Goal: Find specific page/section: Find specific page/section

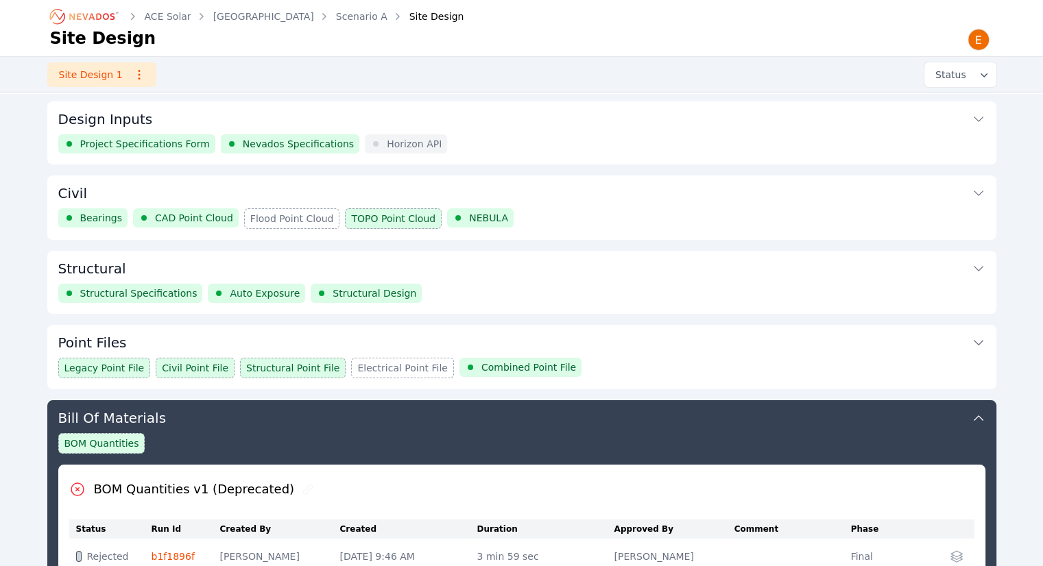
click at [114, 20] on icon "Breadcrumb" at bounding box center [84, 16] width 75 height 22
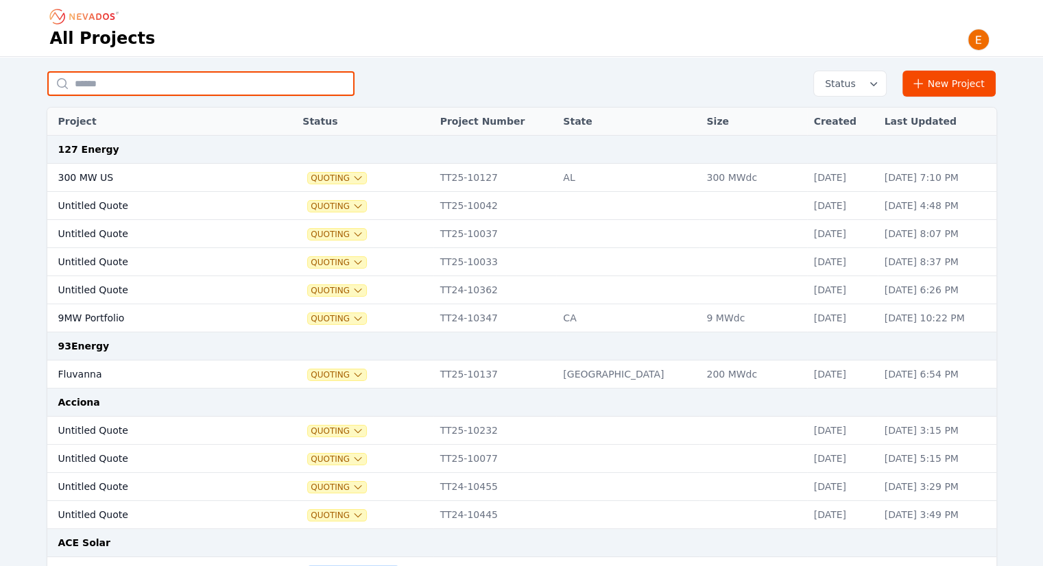
click at [139, 80] on input "text" at bounding box center [200, 83] width 307 height 25
type input "**********"
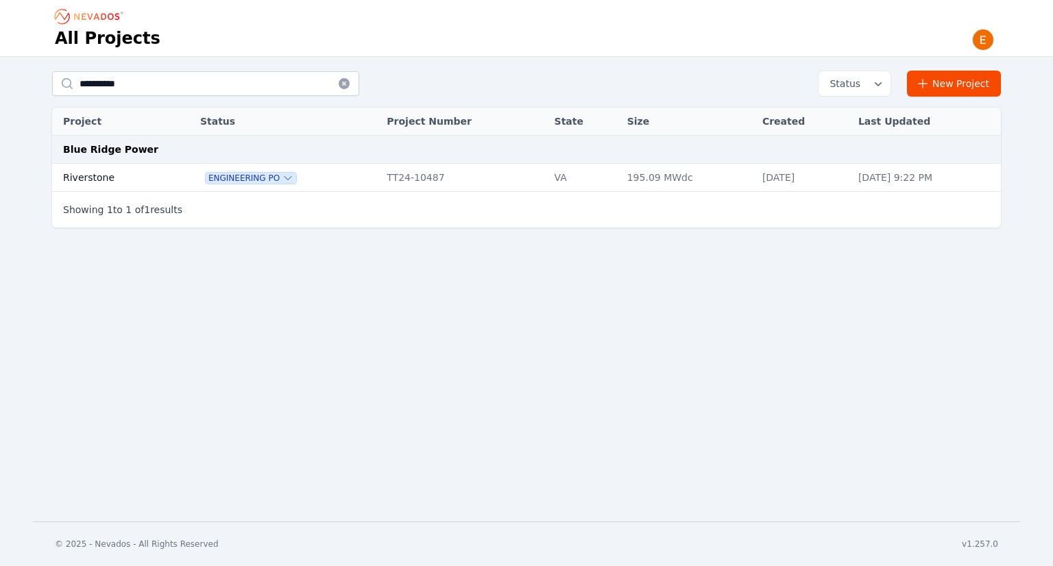
click at [107, 180] on td "Riverstone" at bounding box center [111, 178] width 118 height 28
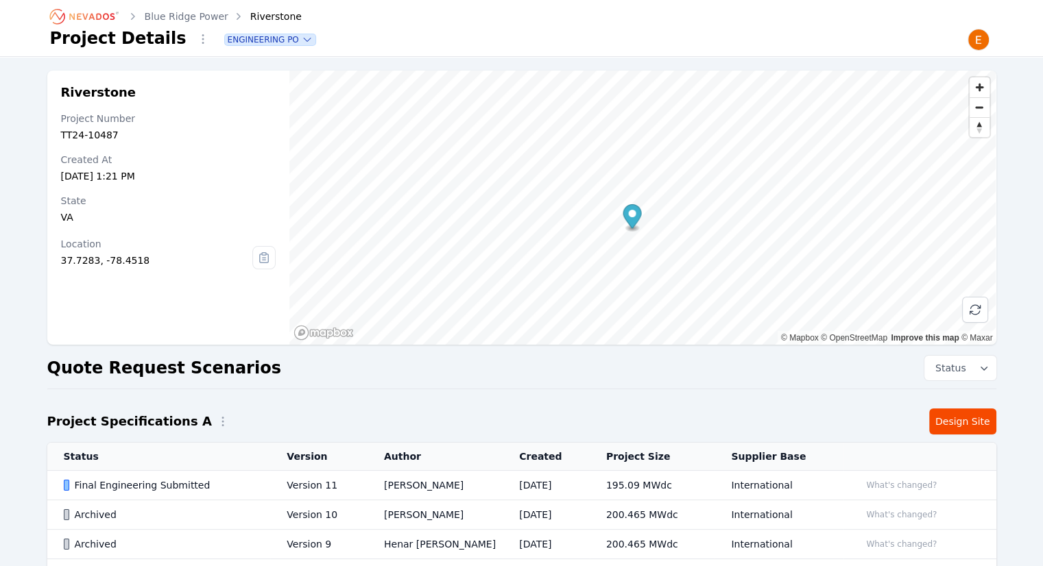
scroll to position [206, 0]
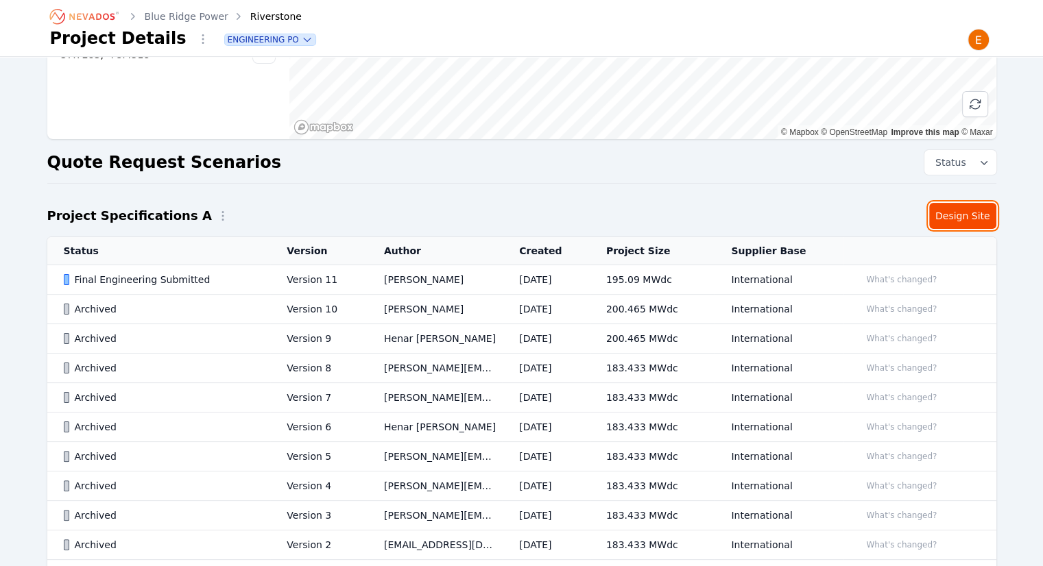
click at [974, 223] on link "Design Site" at bounding box center [962, 216] width 67 height 26
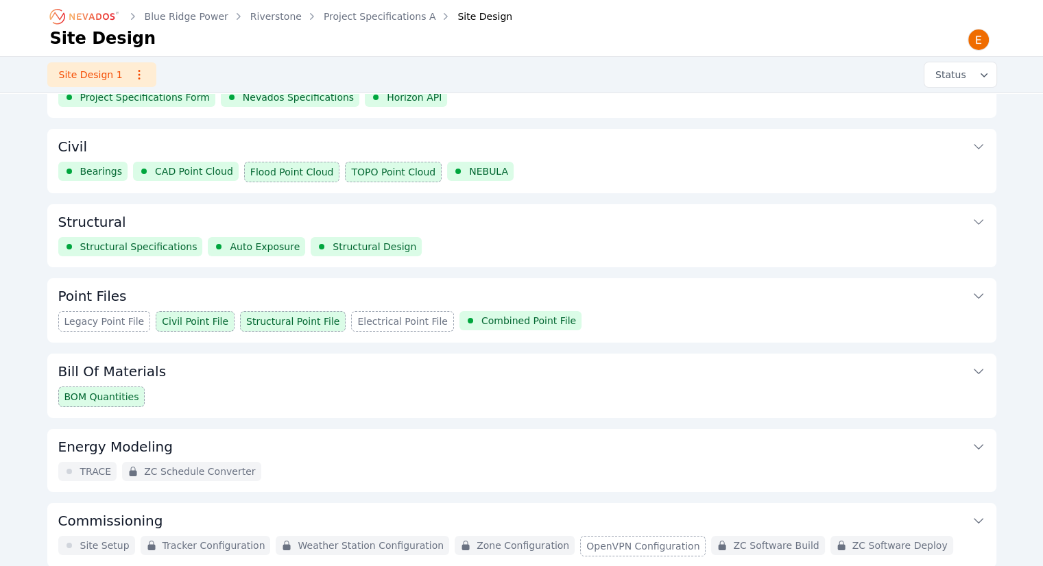
scroll to position [101, 0]
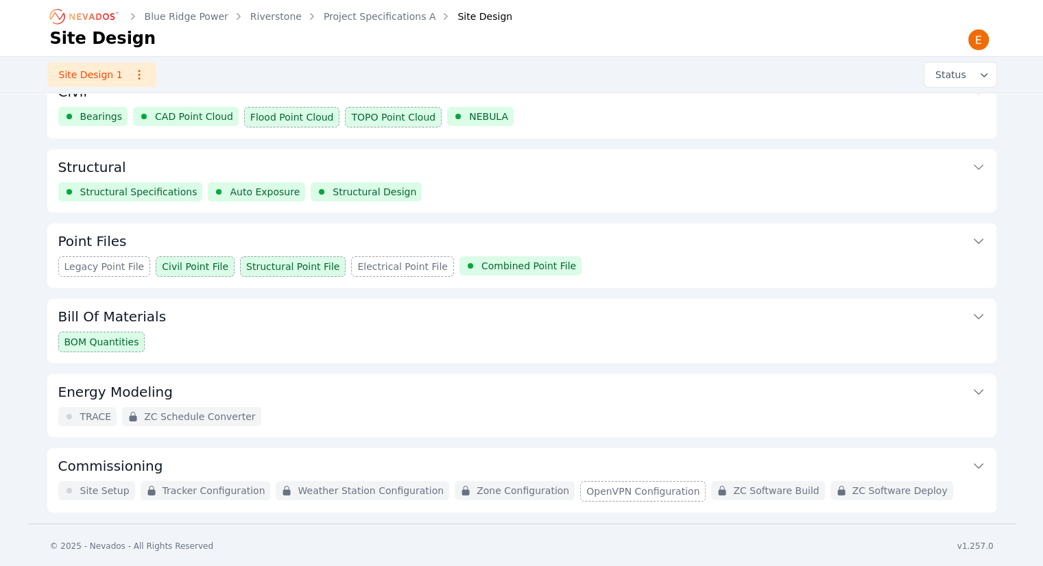
click at [972, 393] on icon at bounding box center [979, 392] width 14 height 14
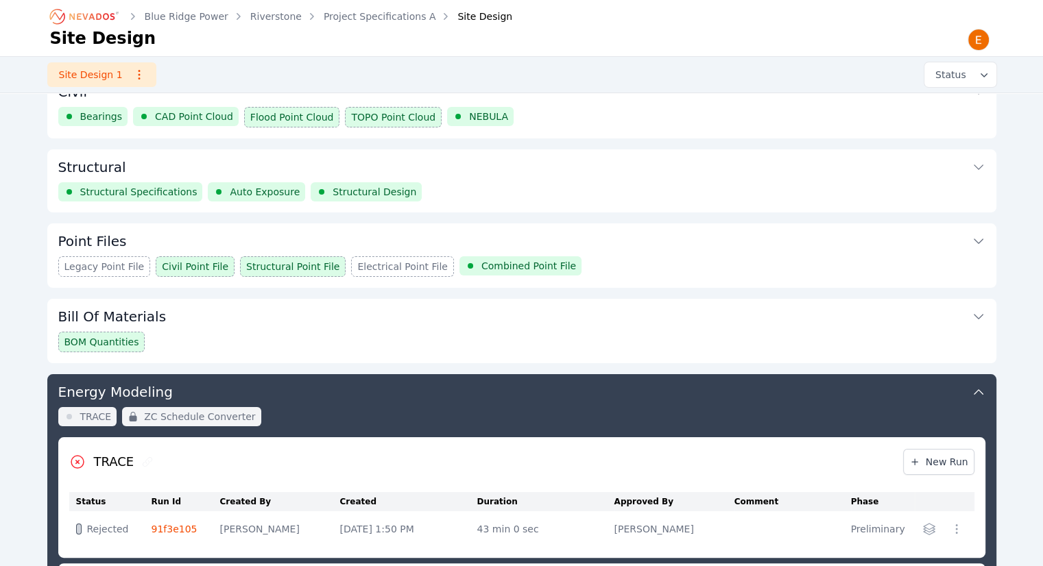
scroll to position [365, 0]
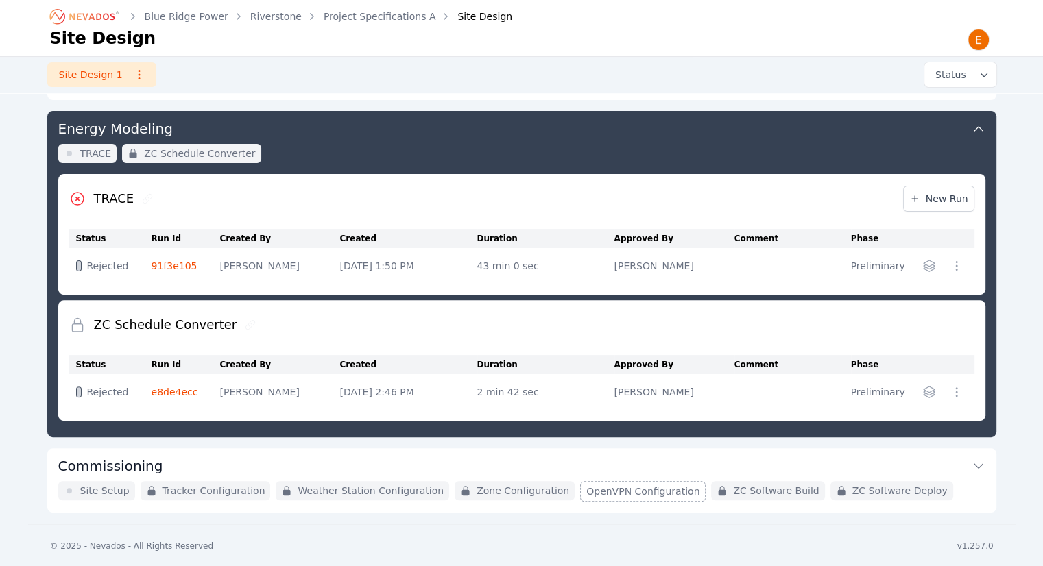
click at [984, 131] on icon at bounding box center [979, 129] width 14 height 14
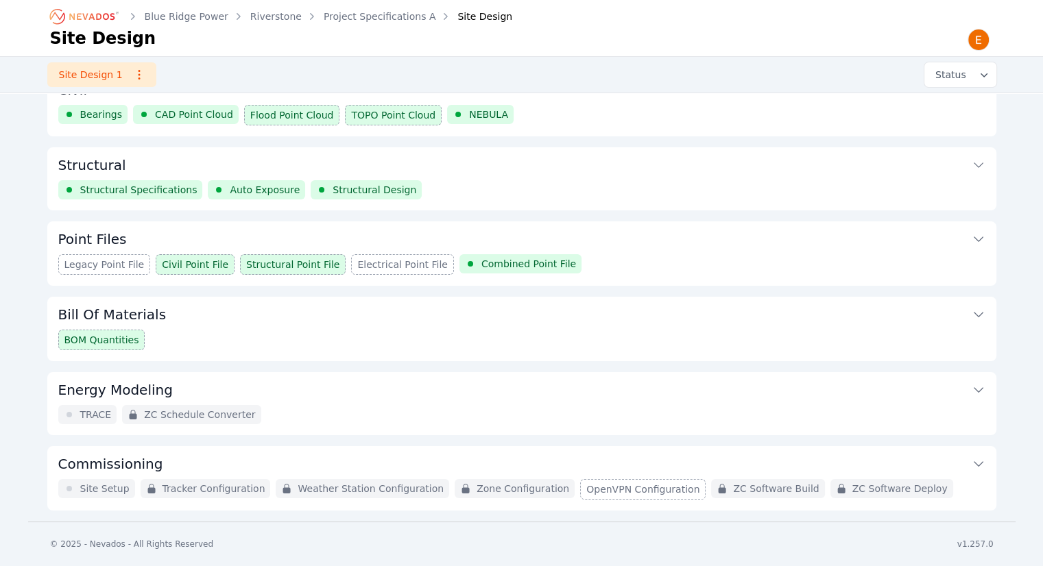
scroll to position [101, 0]
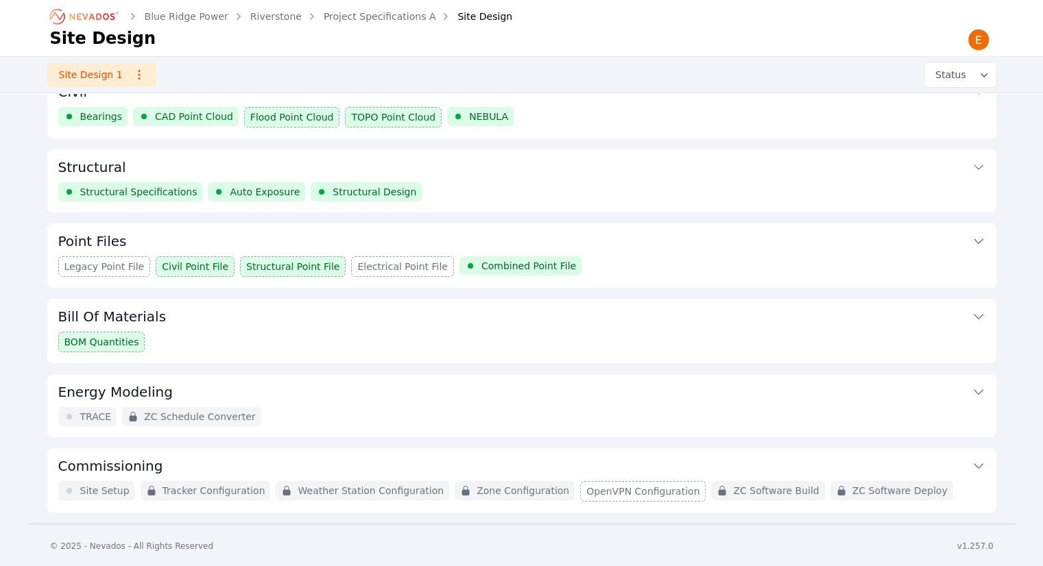
click at [189, 340] on div "BOM Quantities" at bounding box center [521, 342] width 927 height 21
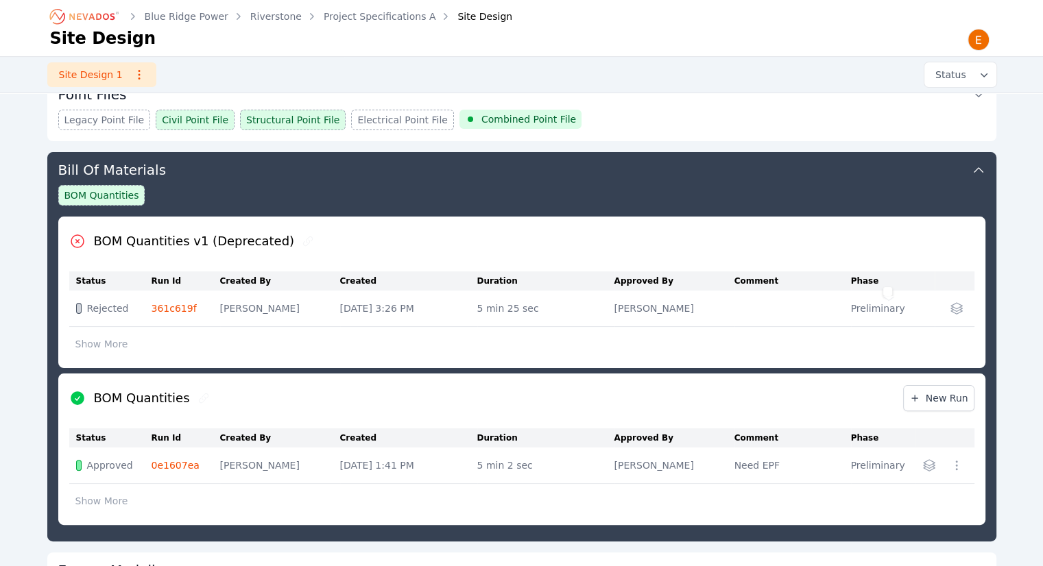
scroll to position [159, 0]
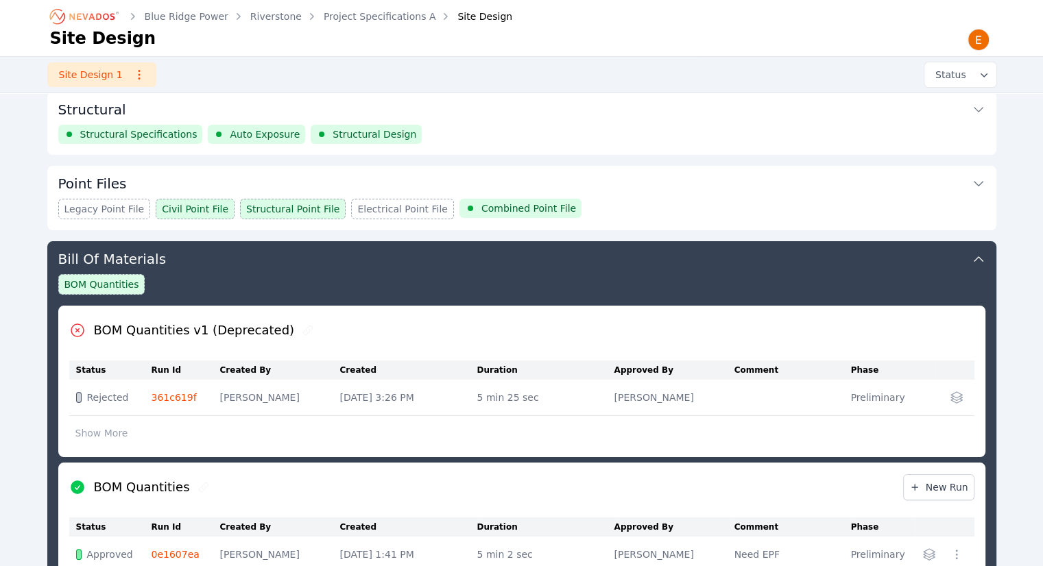
click at [974, 258] on icon at bounding box center [979, 259] width 14 height 14
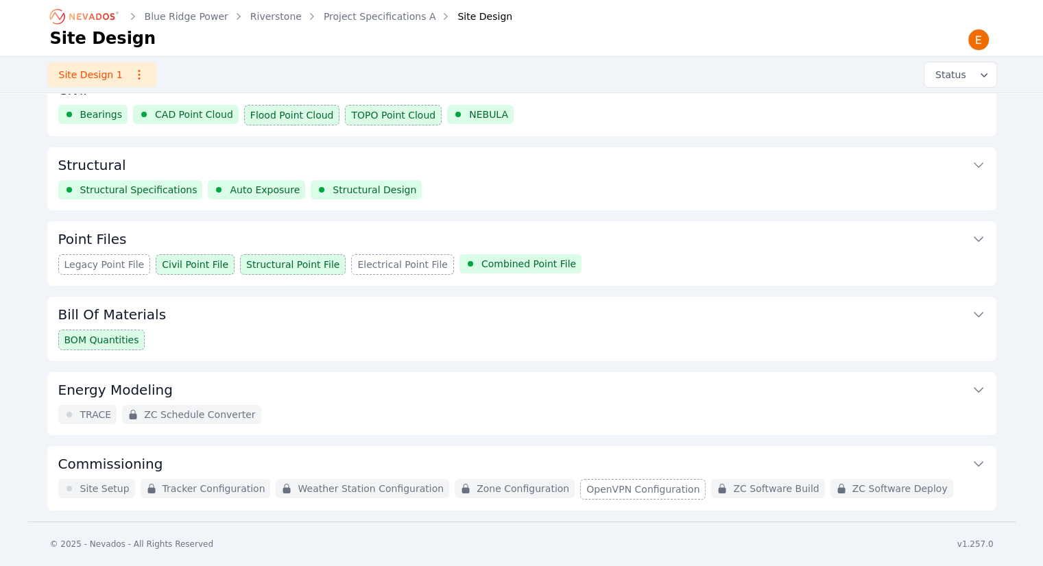
scroll to position [101, 0]
